Goal: Information Seeking & Learning: Learn about a topic

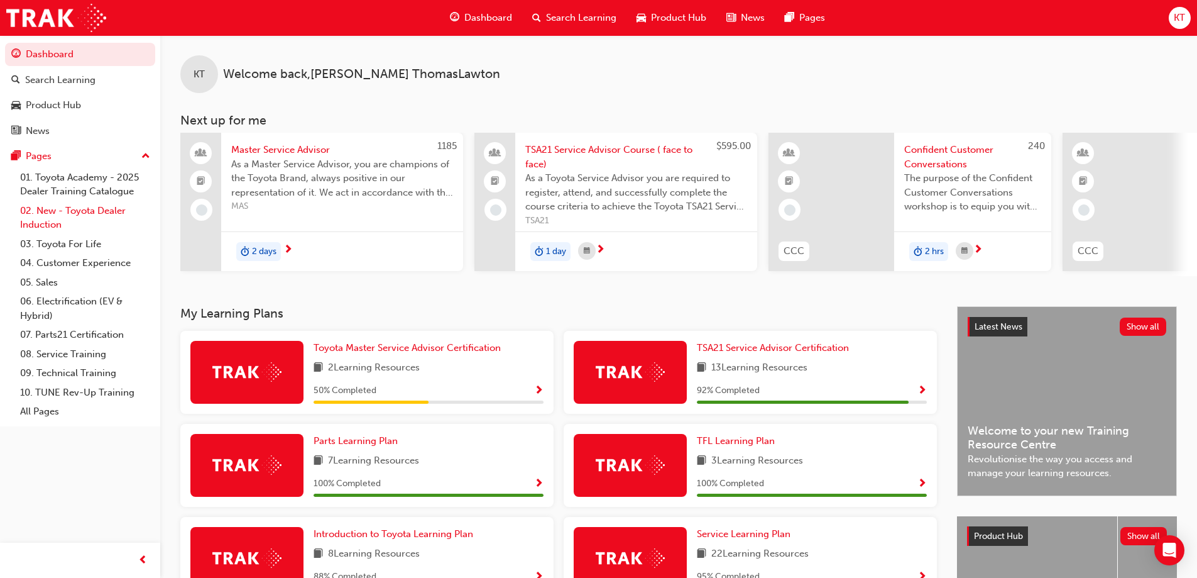
click at [63, 212] on link "02. New - Toyota Dealer Induction" at bounding box center [85, 217] width 140 height 33
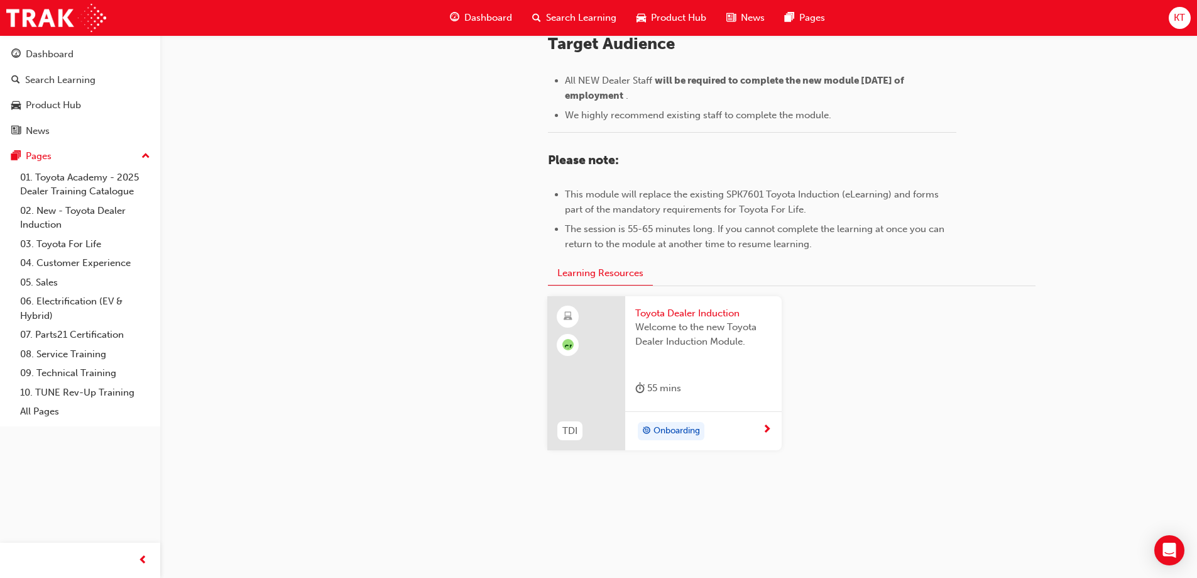
scroll to position [548, 0]
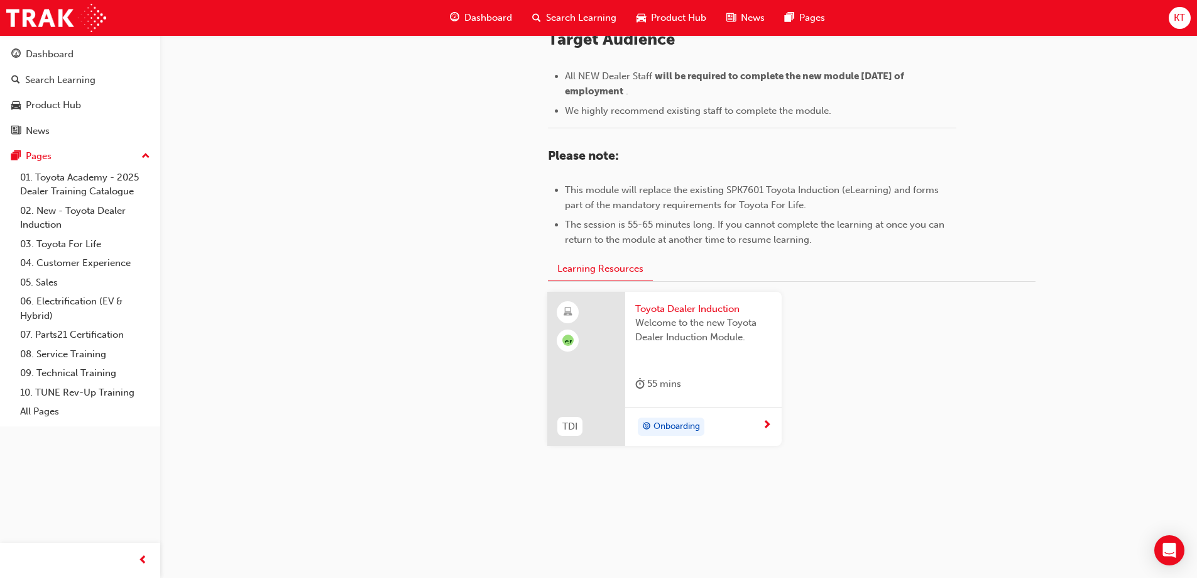
click at [684, 302] on span "Toyota Dealer Induction" at bounding box center [703, 309] width 136 height 14
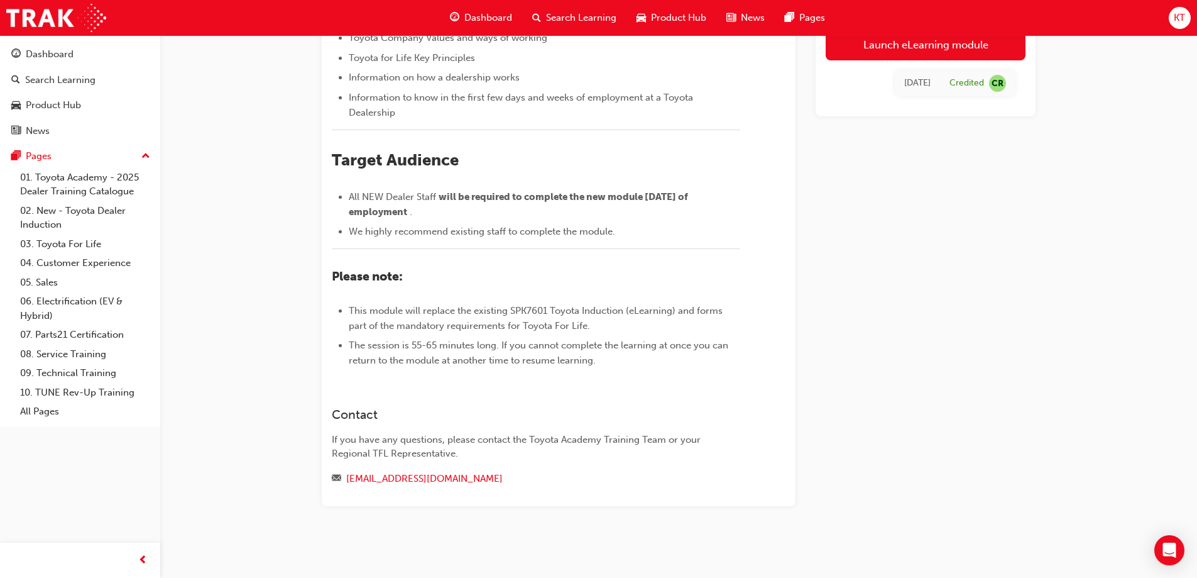
scroll to position [303, 0]
click at [97, 244] on link "03. Toyota For Life" at bounding box center [85, 243] width 140 height 19
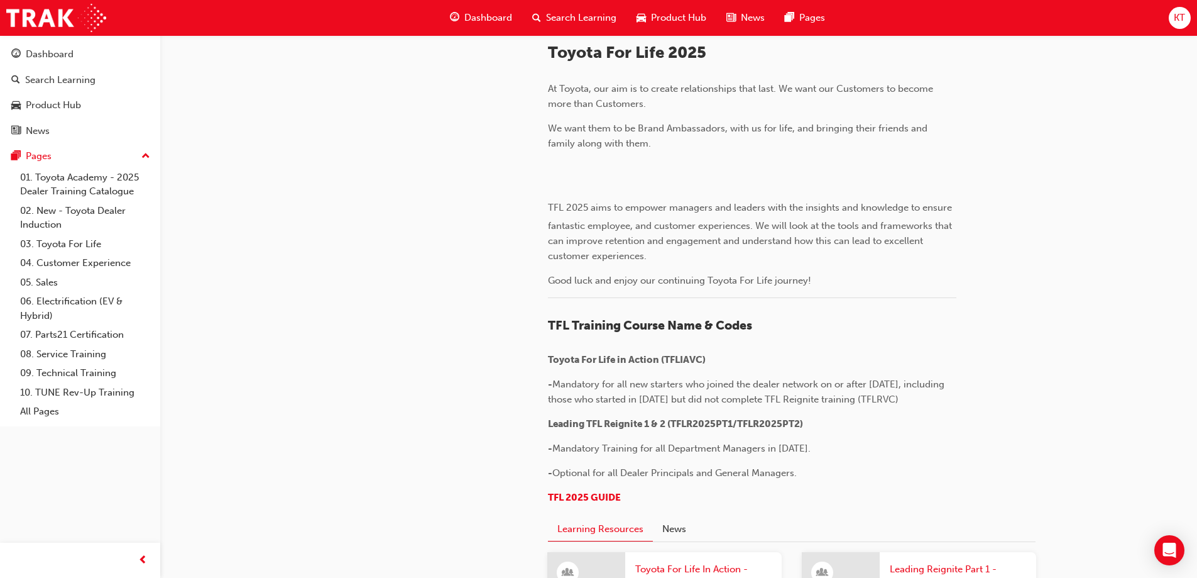
scroll to position [189, 0]
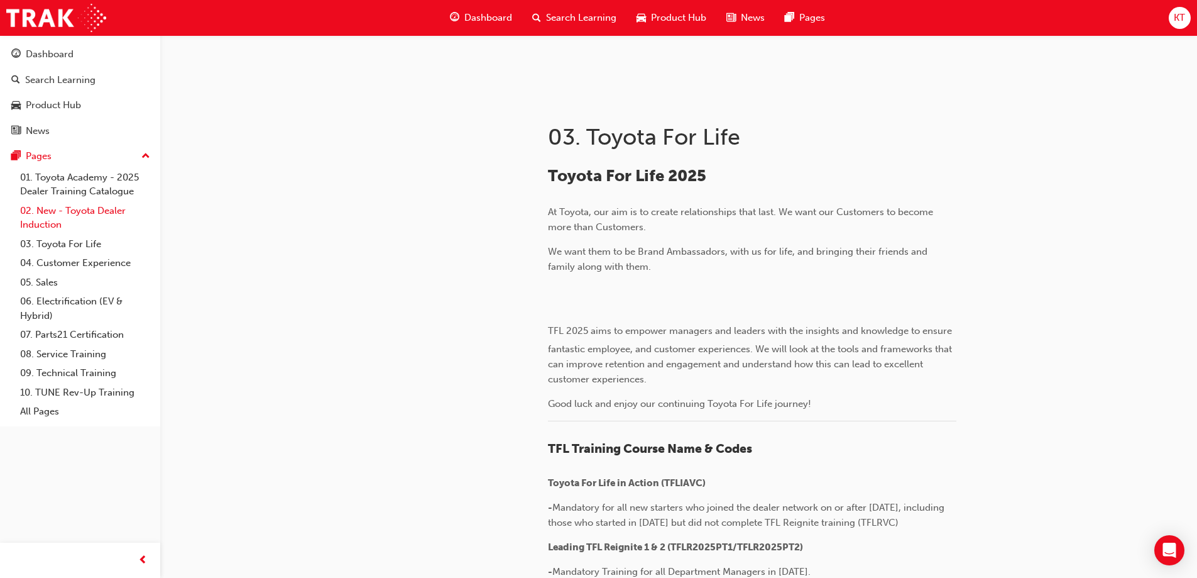
click at [77, 214] on link "02. New - Toyota Dealer Induction" at bounding box center [85, 217] width 140 height 33
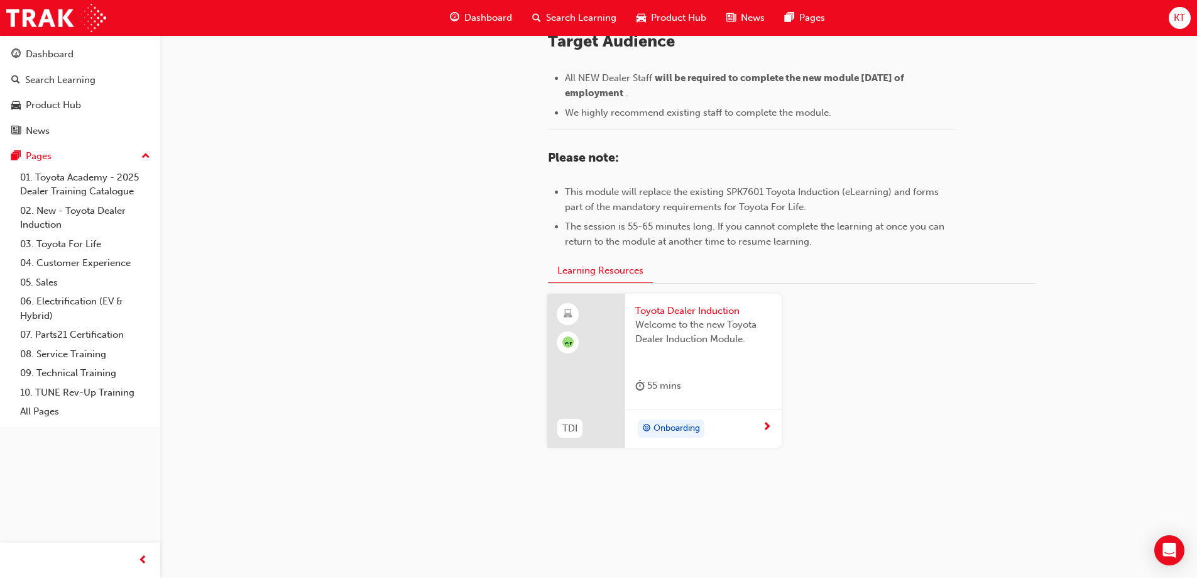
scroll to position [548, 0]
click at [687, 310] on span "Toyota Dealer Induction" at bounding box center [703, 309] width 136 height 14
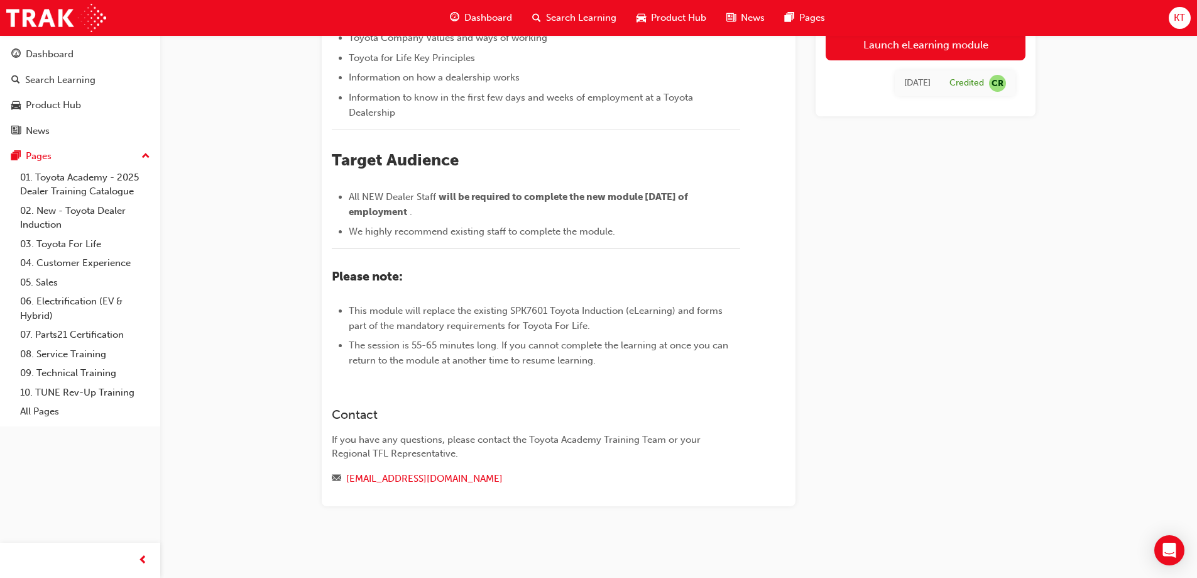
scroll to position [177, 0]
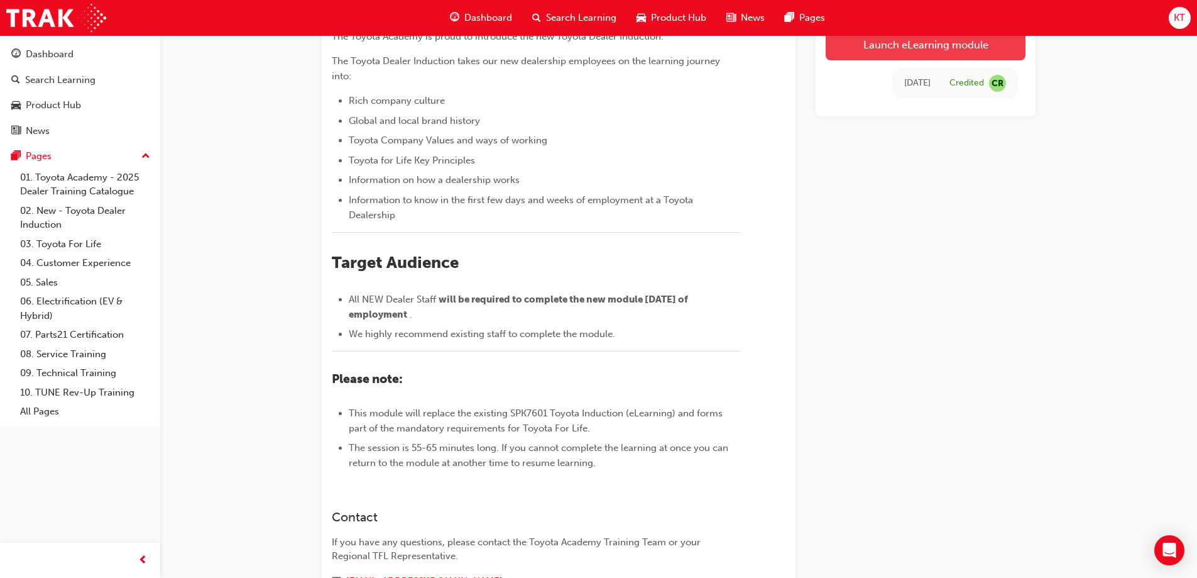
click at [919, 38] on link "Launch eLearning module" at bounding box center [926, 44] width 200 height 31
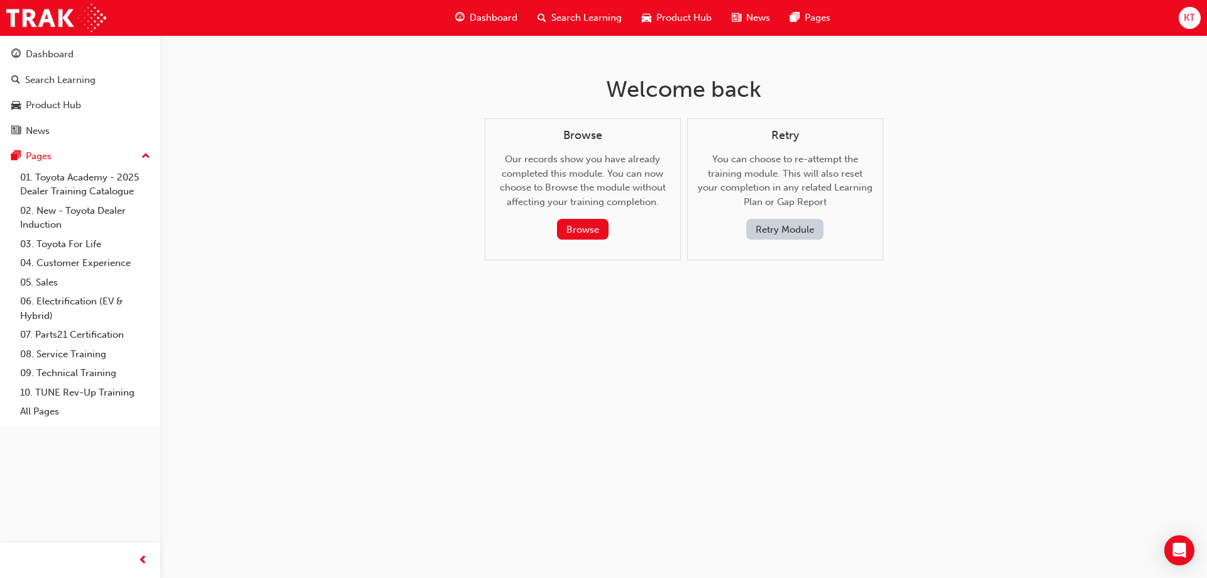
click at [1191, 14] on span "KT" at bounding box center [1188, 18] width 11 height 14
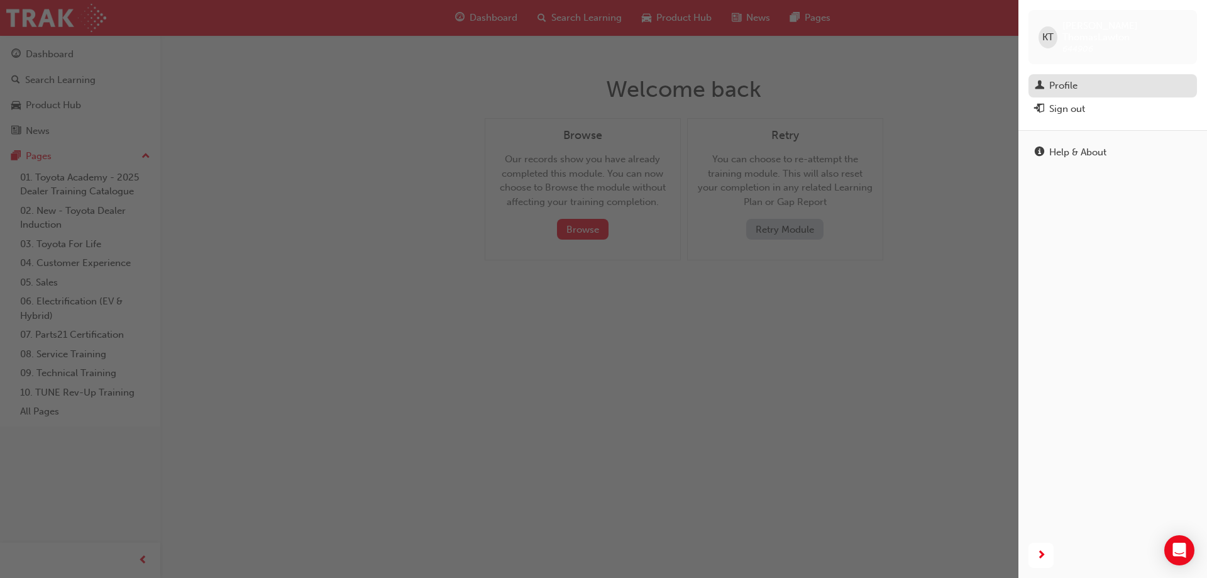
click at [1081, 78] on div "Profile" at bounding box center [1112, 86] width 156 height 16
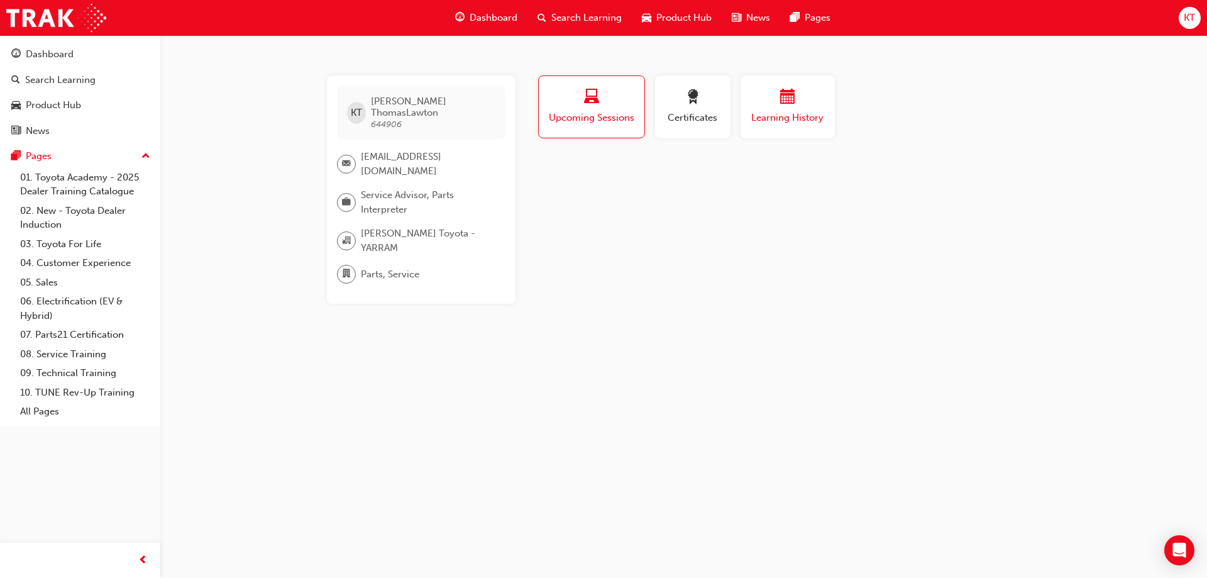
click at [764, 114] on span "Learning History" at bounding box center [787, 118] width 75 height 14
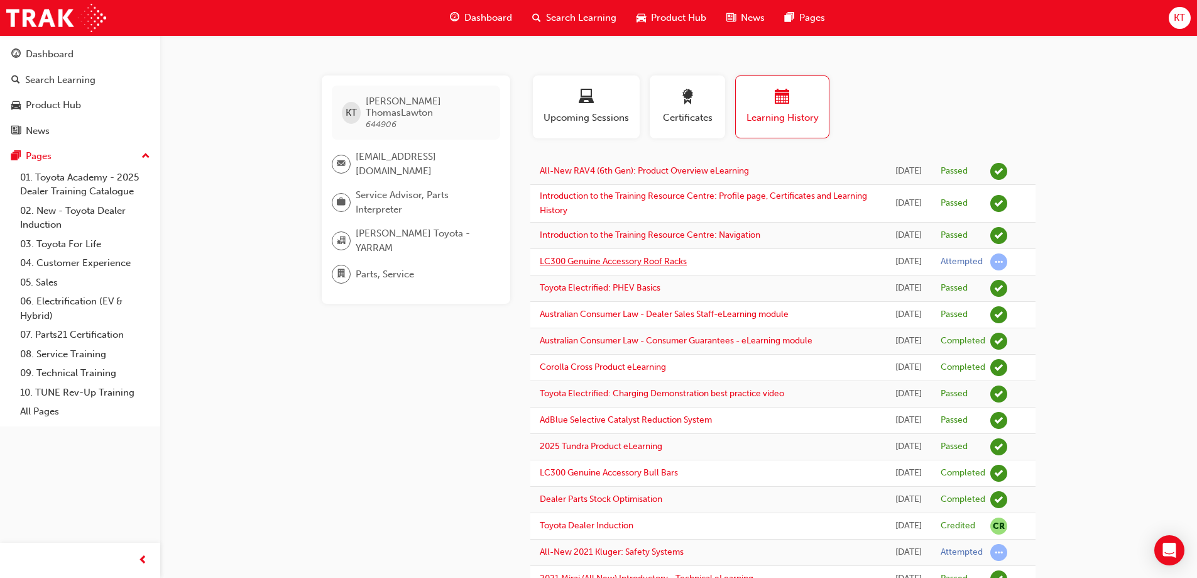
click at [624, 266] on link "LC300 Genuine Accessory Roof Racks" at bounding box center [613, 261] width 147 height 11
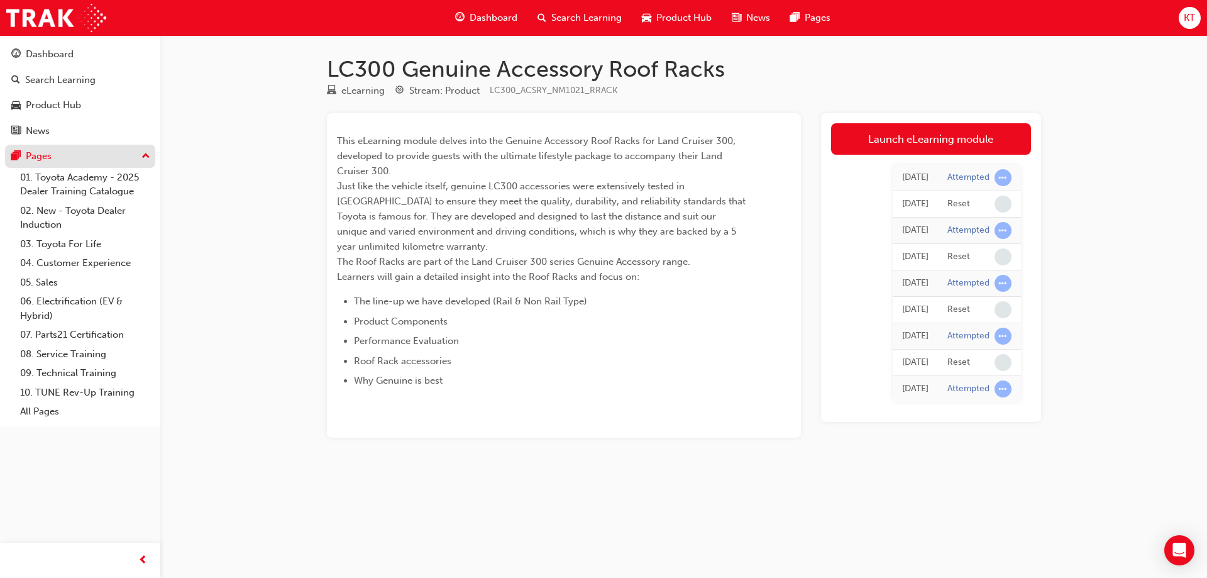
click at [50, 154] on div "Pages" at bounding box center [39, 156] width 26 height 14
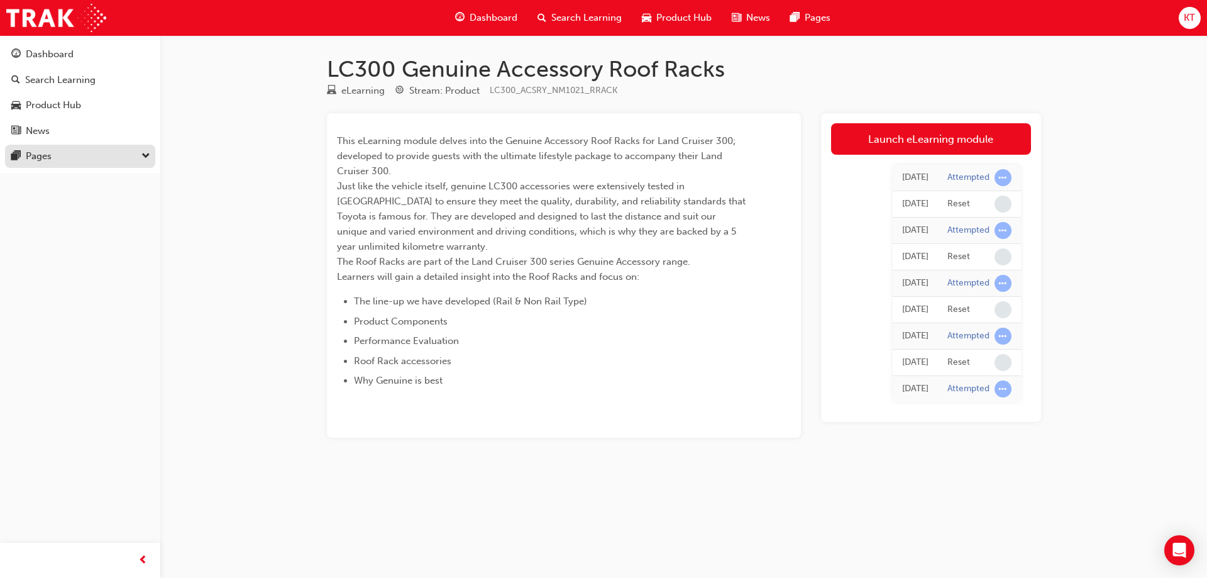
click at [50, 154] on div "Pages" at bounding box center [39, 156] width 26 height 14
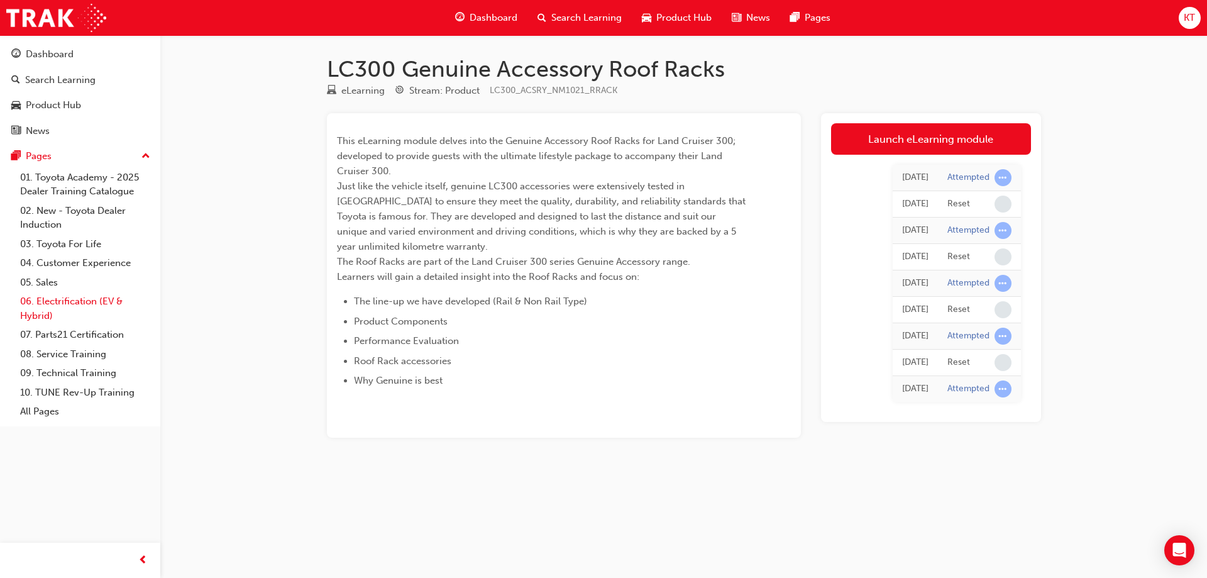
click at [77, 297] on link "06. Electrification (EV & Hybrid)" at bounding box center [85, 308] width 140 height 33
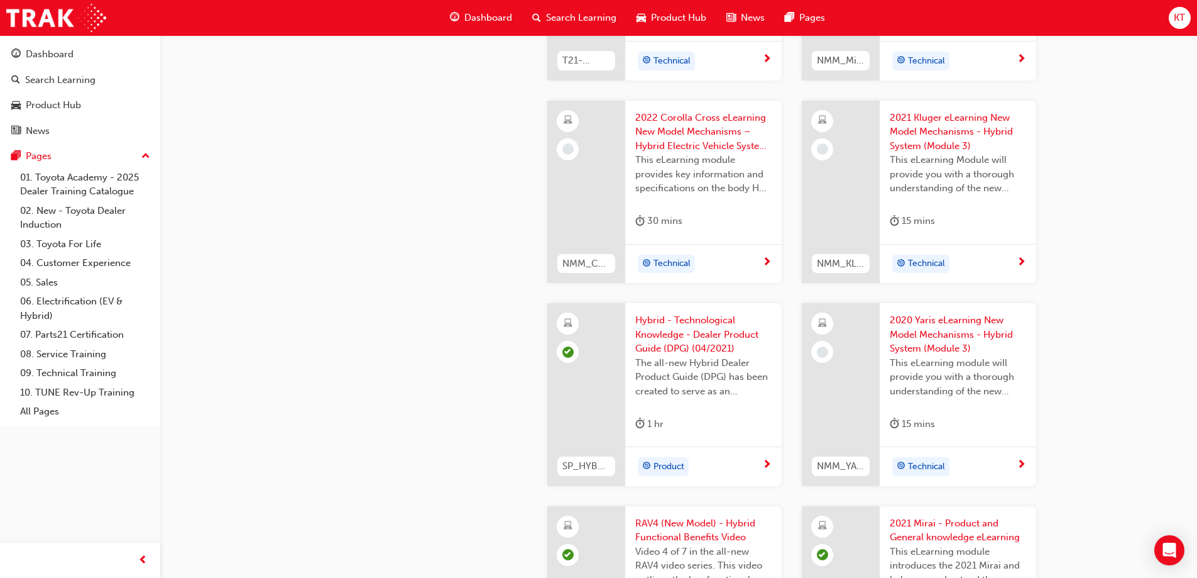
scroll to position [1634, 0]
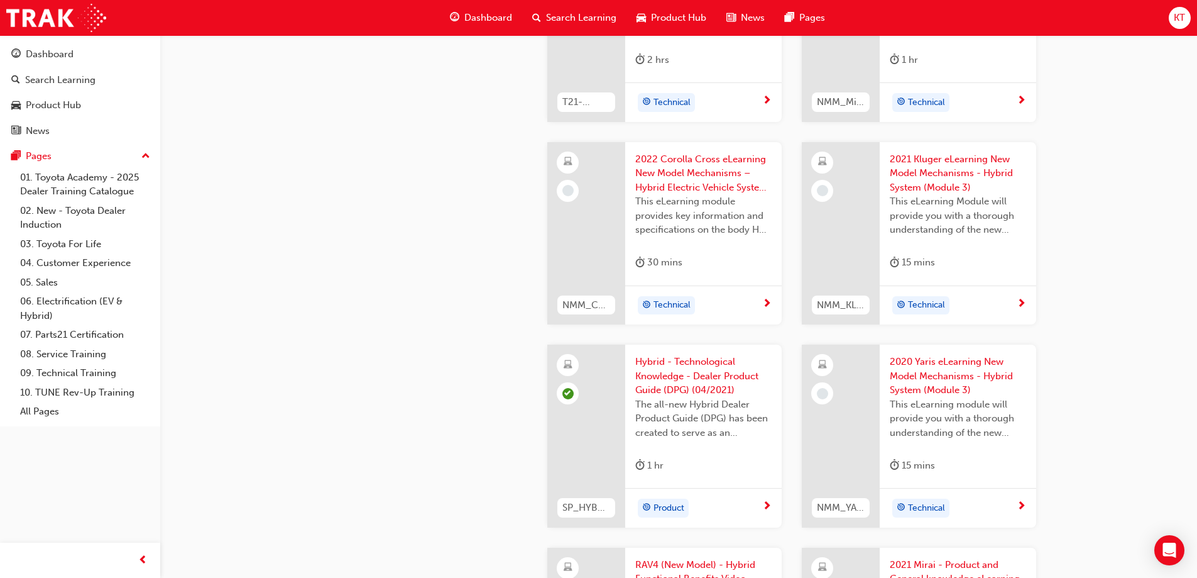
click at [944, 184] on span "2021 Kluger eLearning New Model Mechanisms - Hybrid System (Module 3)" at bounding box center [958, 173] width 136 height 43
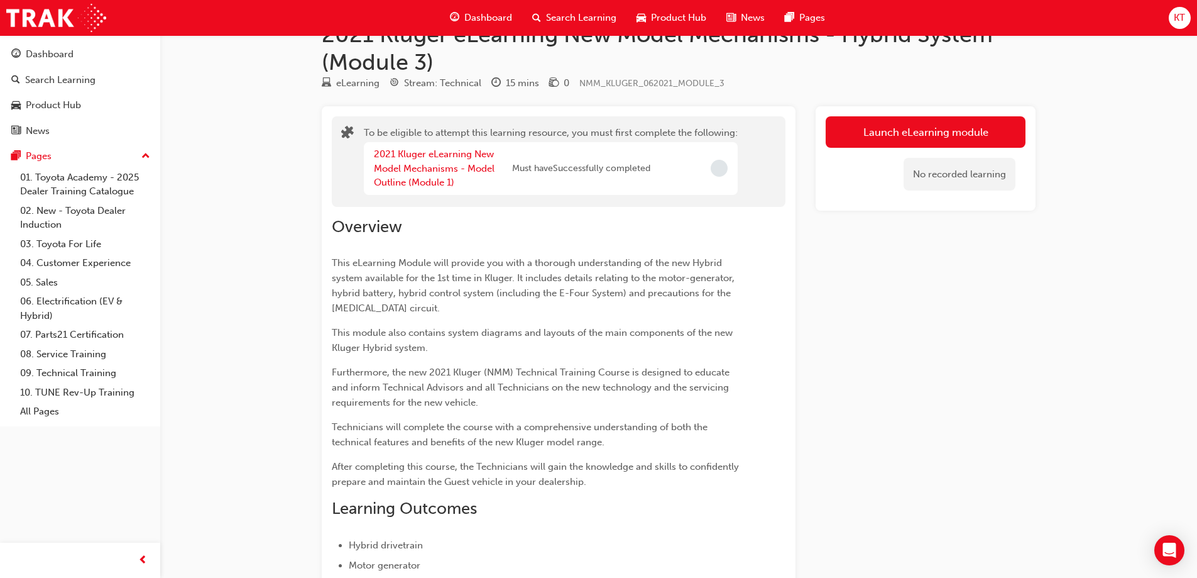
scroll to position [18, 0]
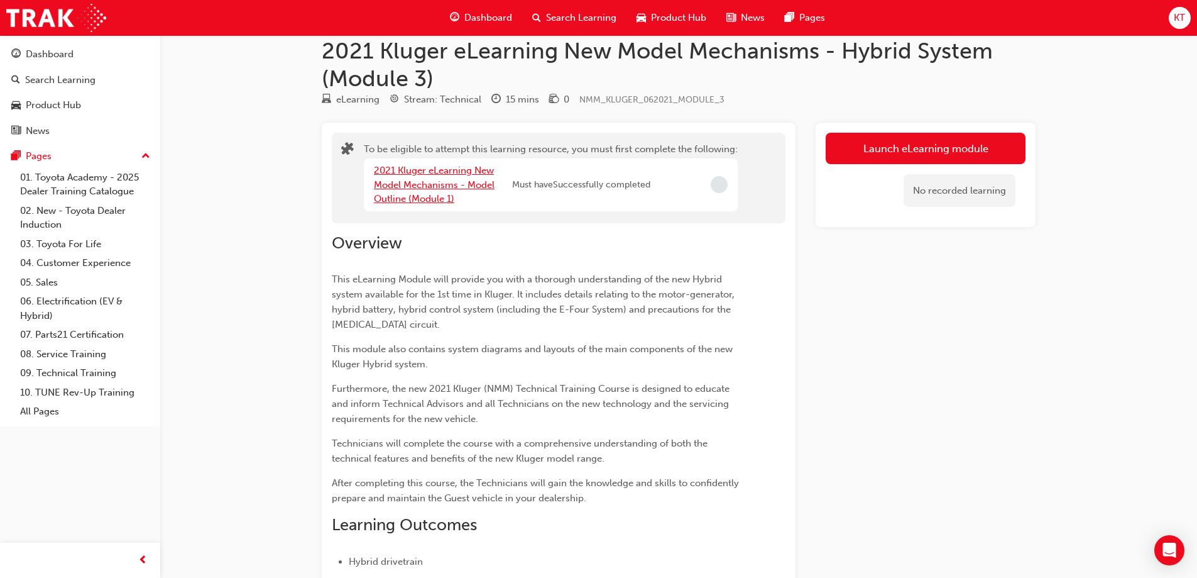
click at [394, 190] on link "2021 Kluger eLearning New Model Mechanisms - Model Outline (Module 1)" at bounding box center [434, 185] width 121 height 40
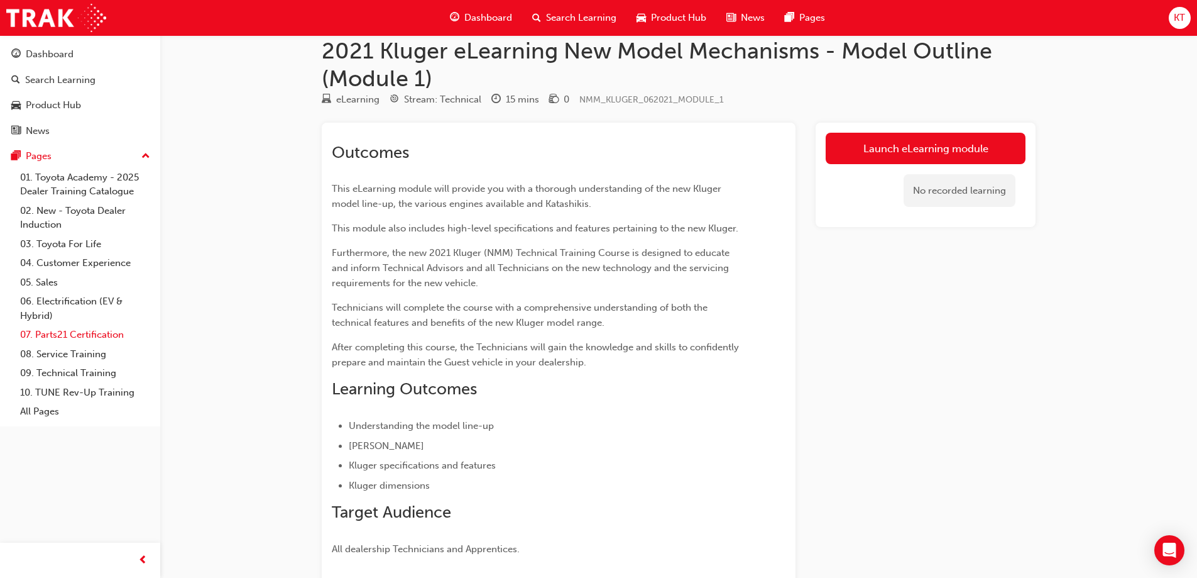
click at [82, 337] on link "07. Parts21 Certification" at bounding box center [85, 334] width 140 height 19
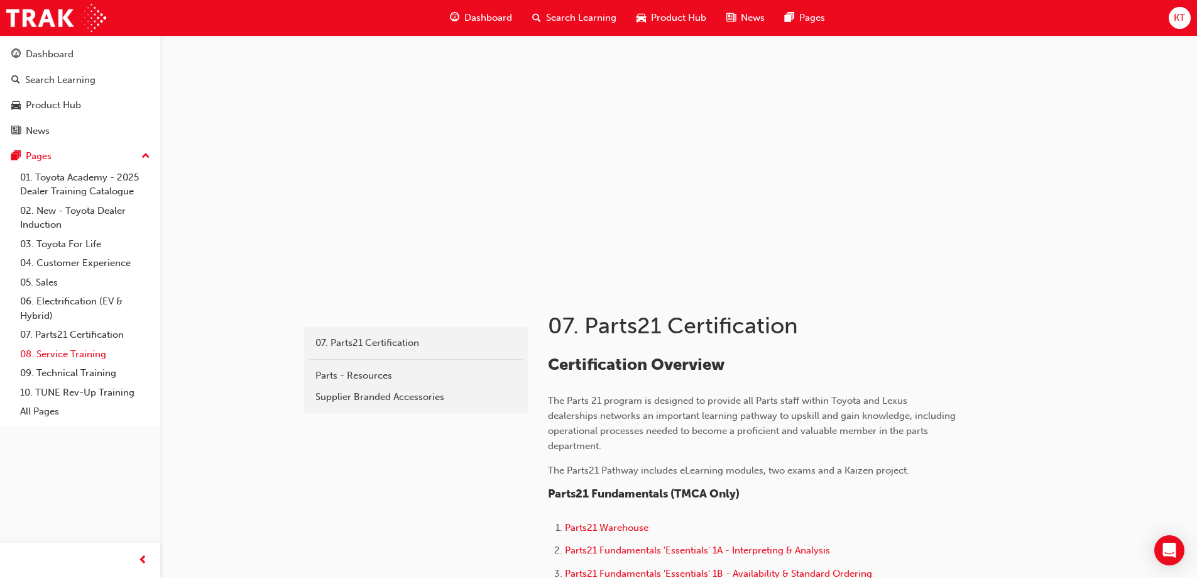
click at [72, 354] on link "08. Service Training" at bounding box center [85, 353] width 140 height 19
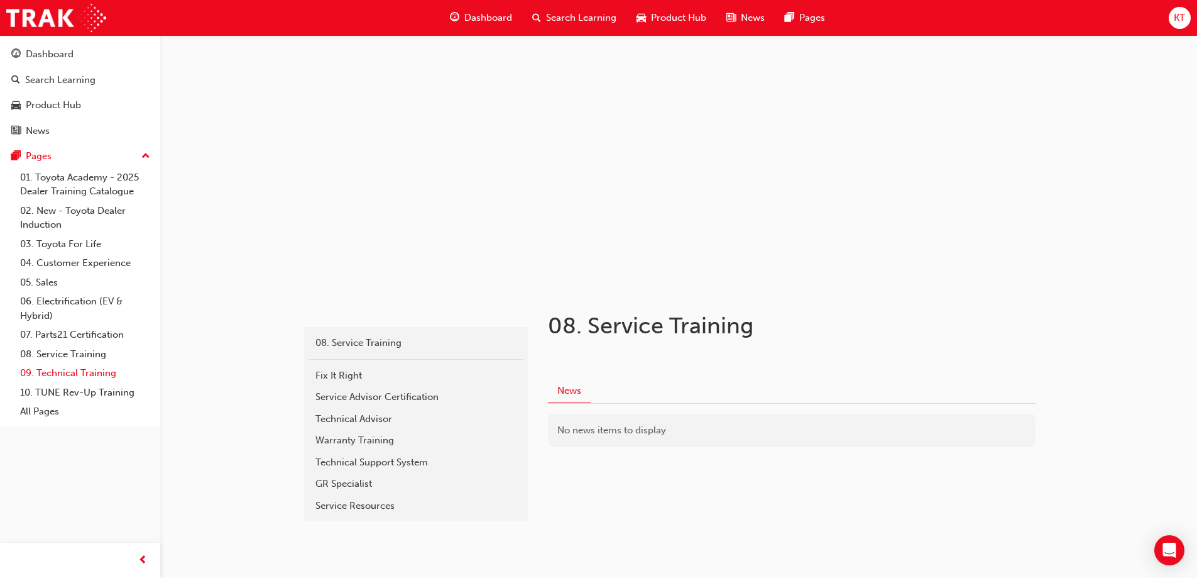
scroll to position [25, 0]
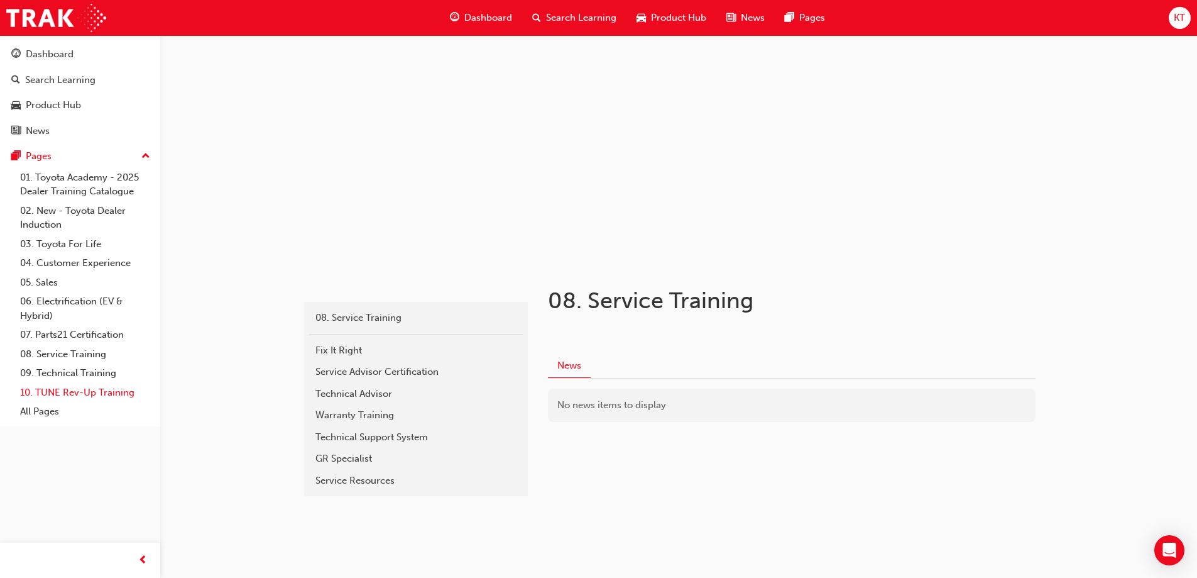
click at [79, 392] on link "10. TUNE Rev-Up Training" at bounding box center [85, 392] width 140 height 19
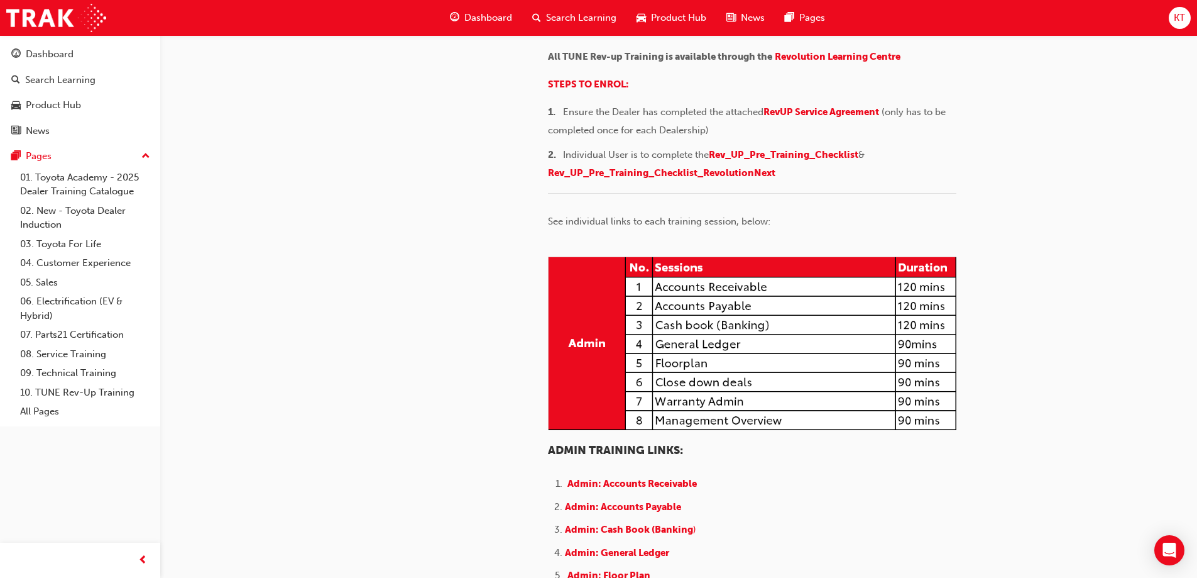
scroll to position [189, 0]
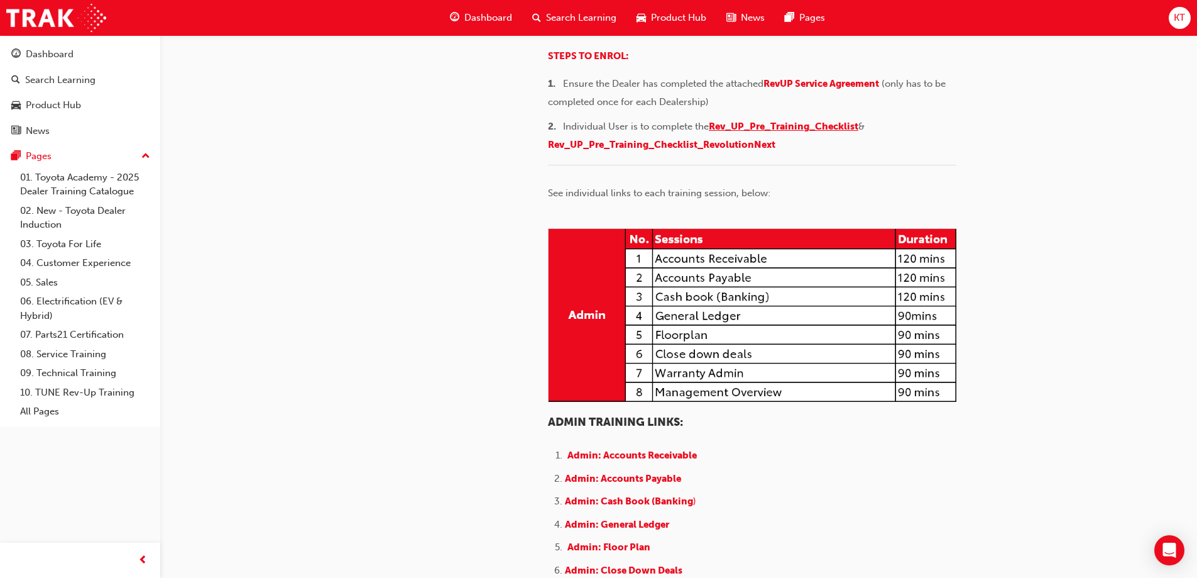
click at [752, 132] on span "Rev_UP_Pre_Training_Checklist" at bounding box center [784, 126] width 150 height 11
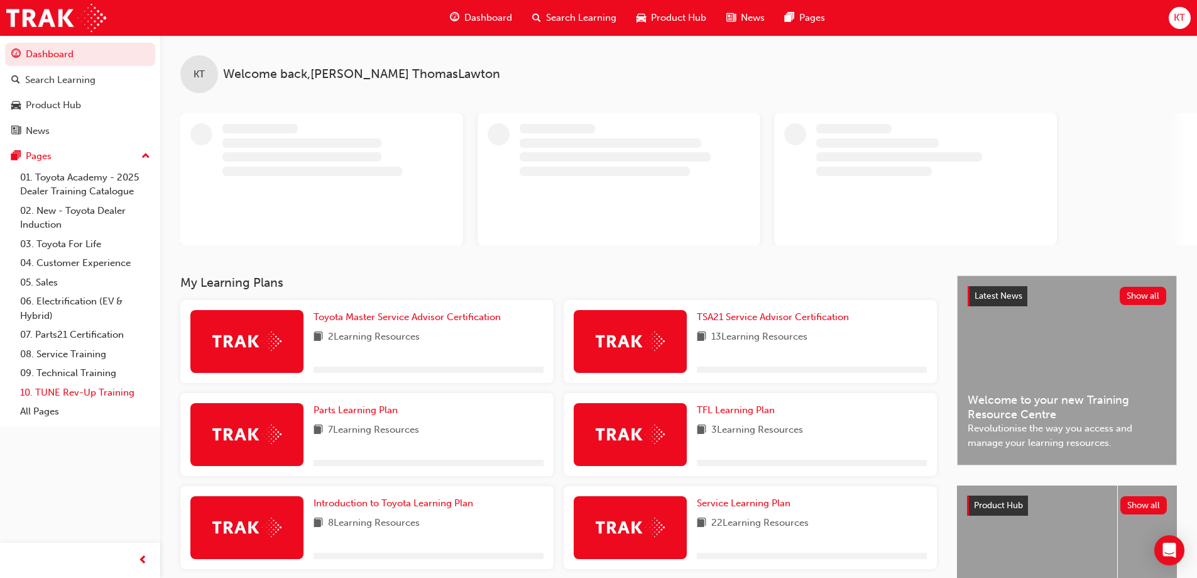
click at [83, 386] on link "10. TUNE Rev-Up Training" at bounding box center [85, 392] width 140 height 19
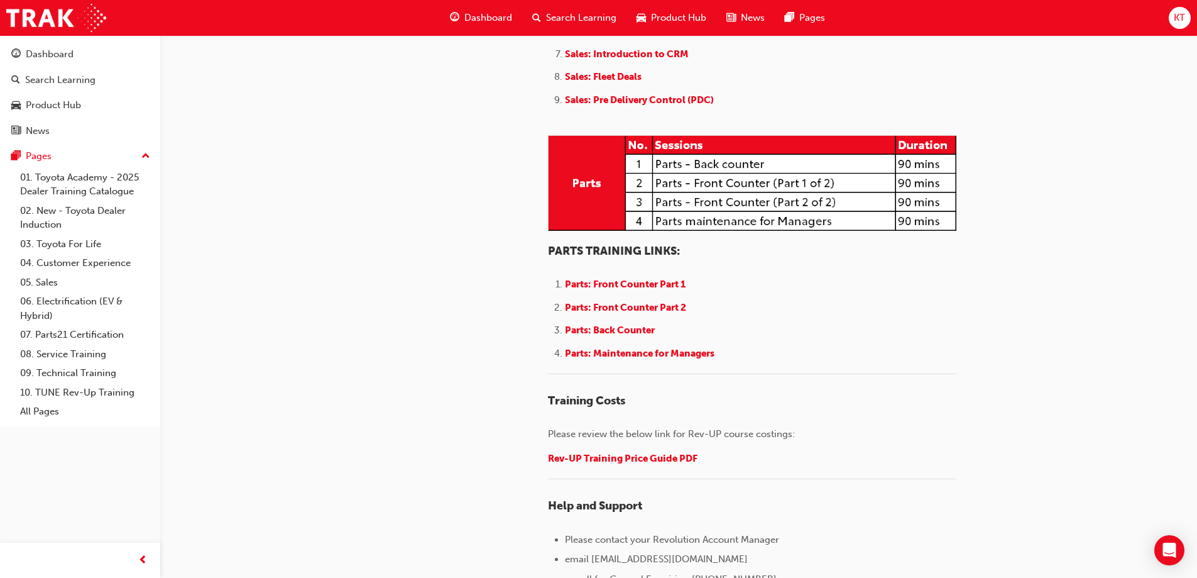
scroll to position [1571, 0]
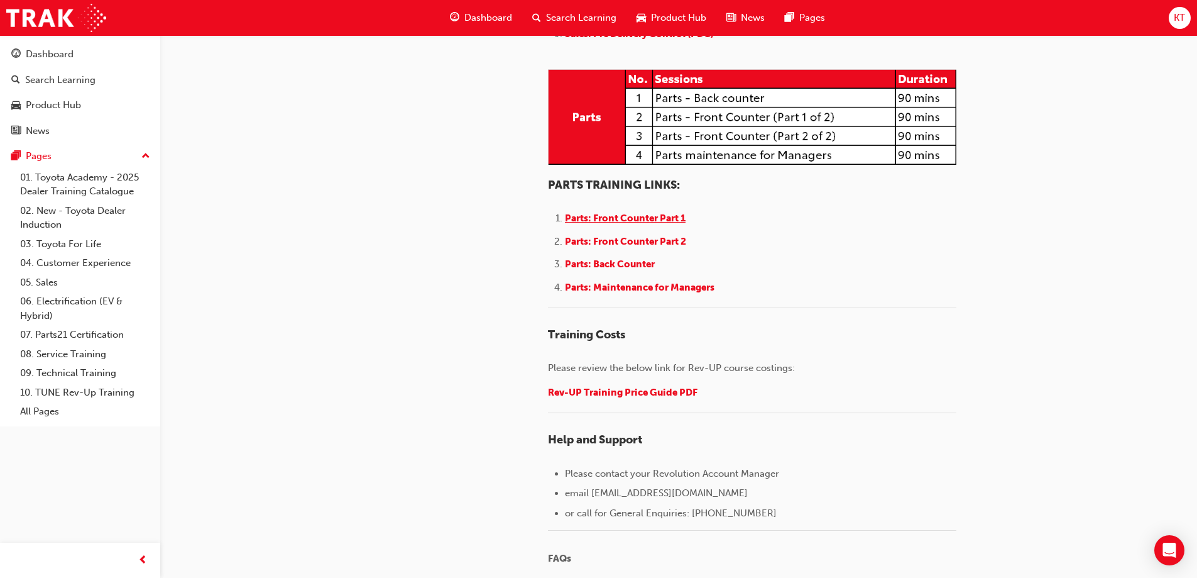
click at [601, 224] on span "Parts: Front Counter Part 1" at bounding box center [625, 217] width 121 height 11
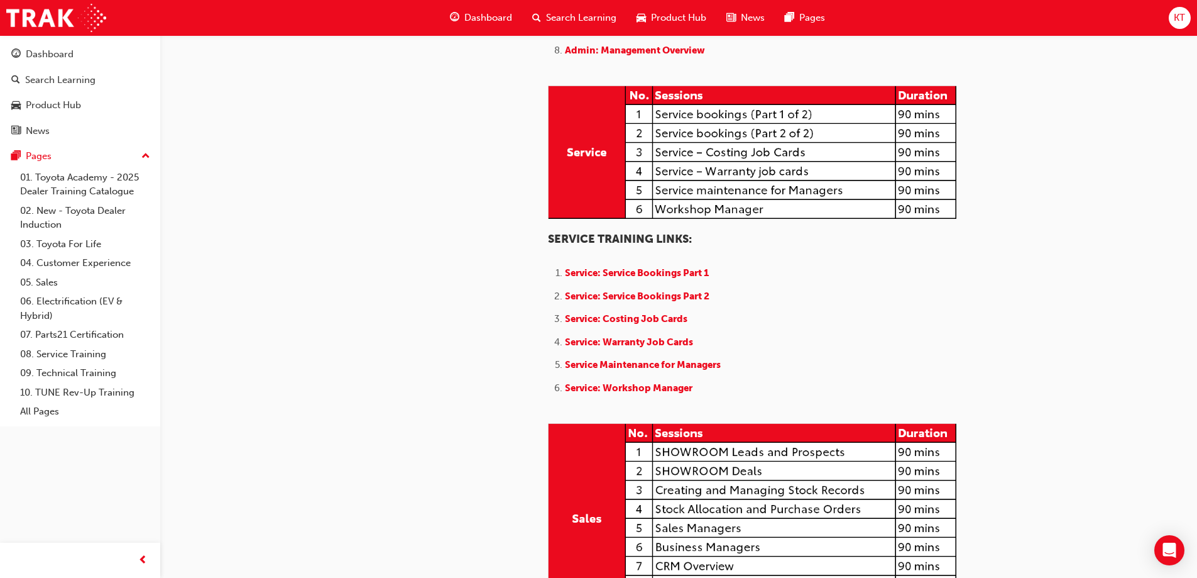
scroll to position [817, 0]
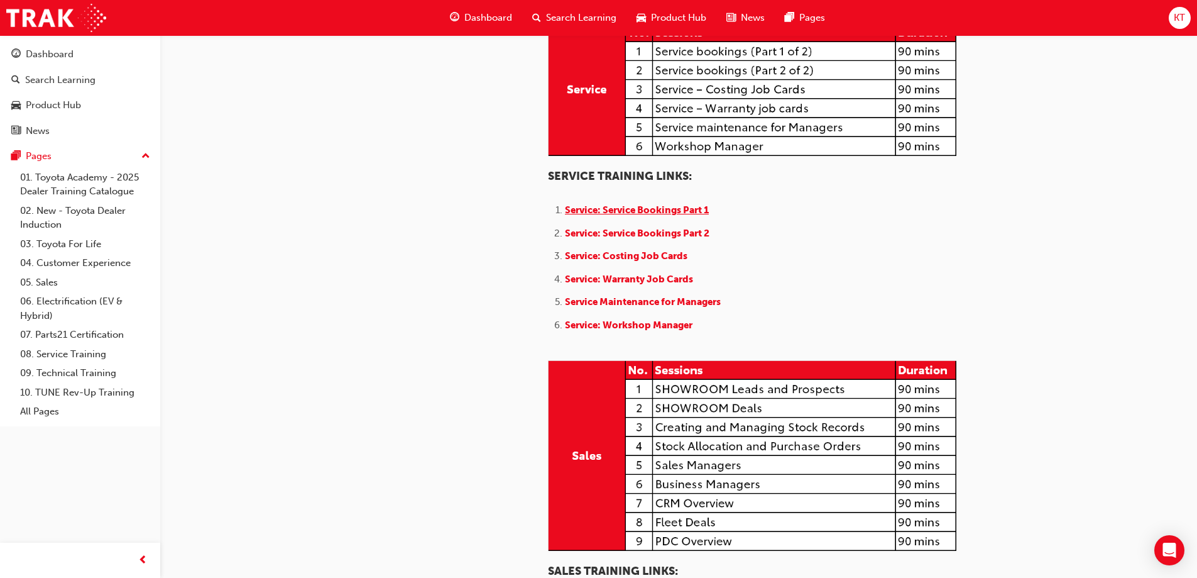
click at [602, 216] on span "Service: Service Bookings Part 1" at bounding box center [637, 209] width 144 height 11
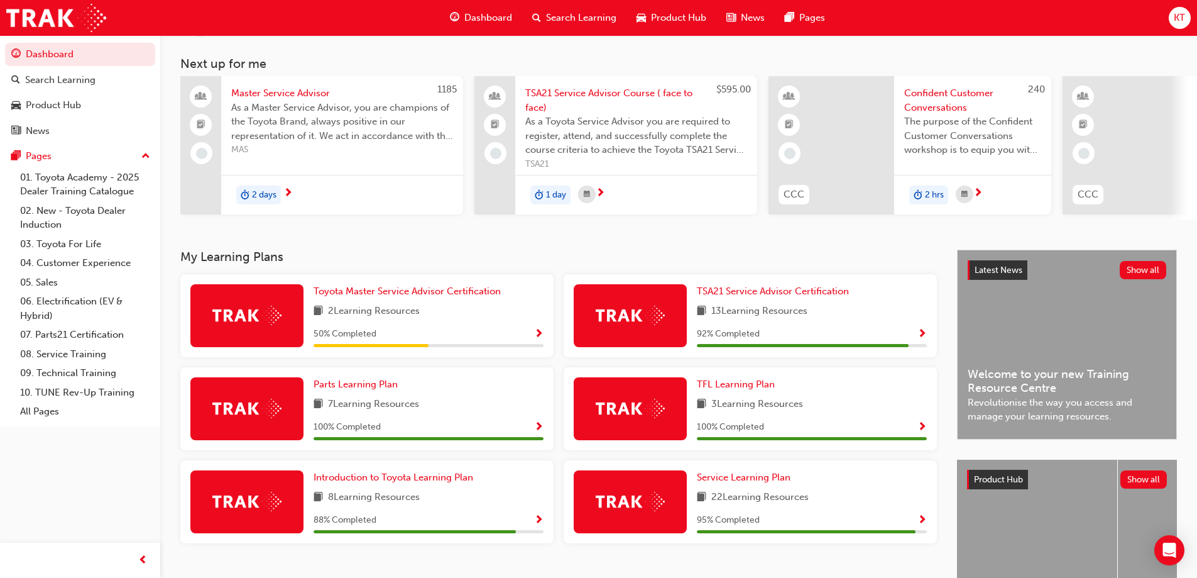
scroll to position [126, 0]
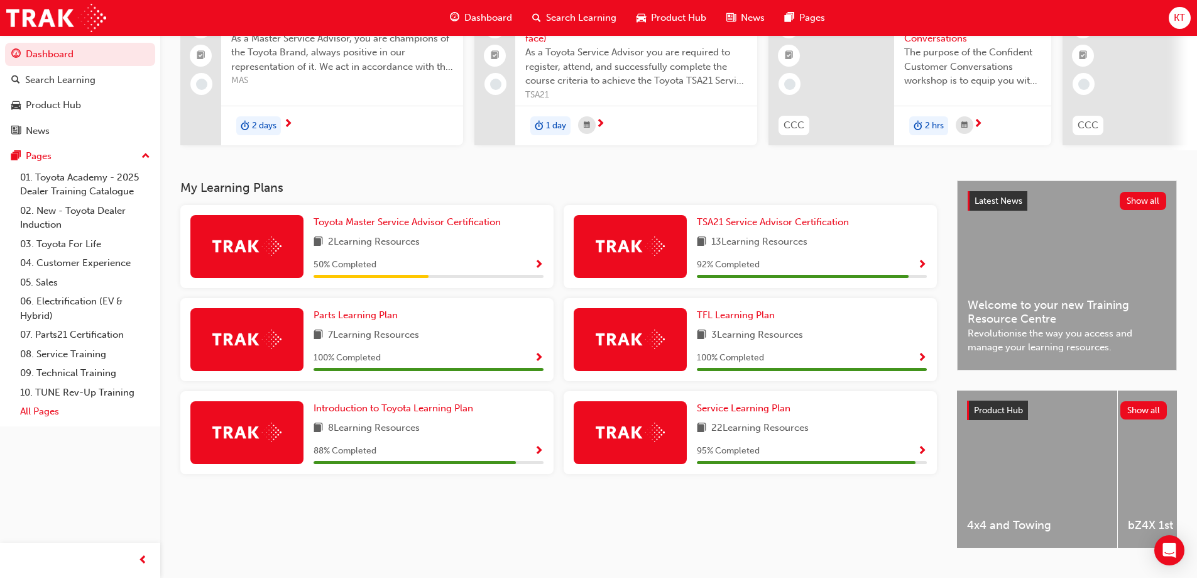
click at [37, 415] on link "All Pages" at bounding box center [85, 411] width 140 height 19
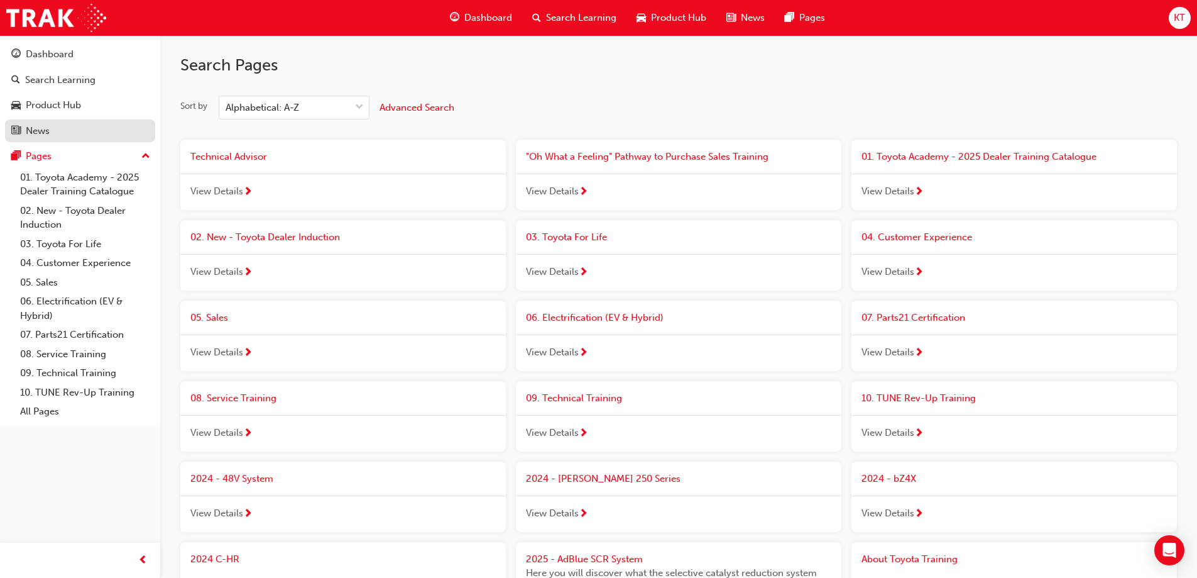
click at [57, 126] on div "News" at bounding box center [80, 131] width 138 height 16
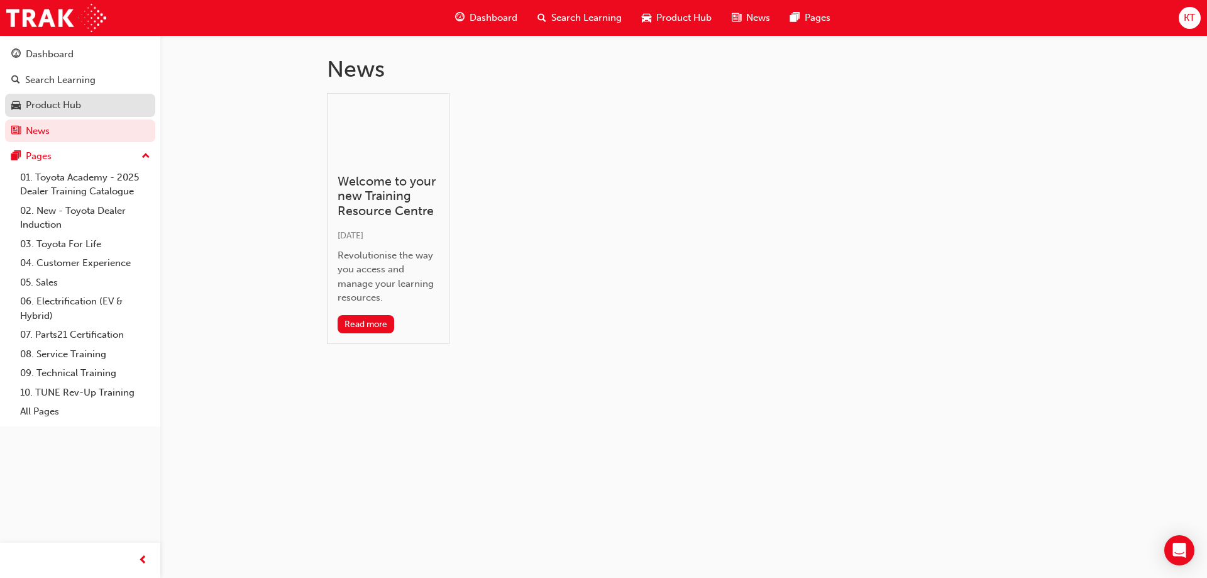
click at [85, 105] on div "Product Hub" at bounding box center [80, 105] width 138 height 16
